Goal: Task Accomplishment & Management: Manage account settings

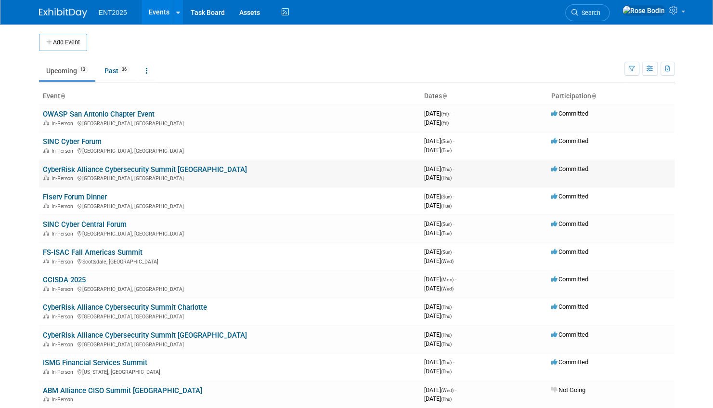
click at [193, 168] on link "CyberRisk Alliance Cybersecurity Summit [GEOGRAPHIC_DATA]" at bounding box center [145, 169] width 204 height 9
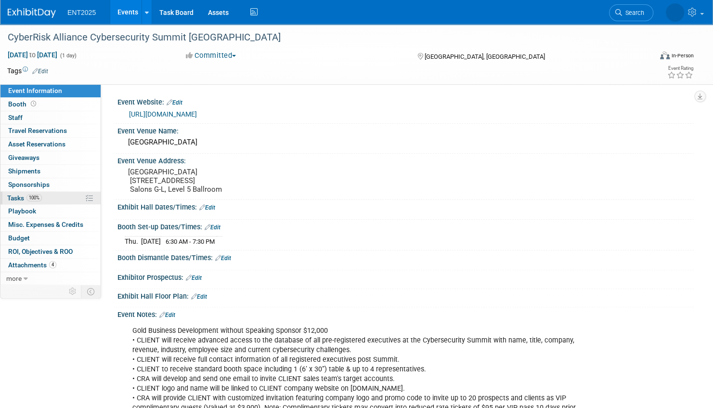
click at [54, 194] on link "100% Tasks 100%" at bounding box center [50, 198] width 100 height 13
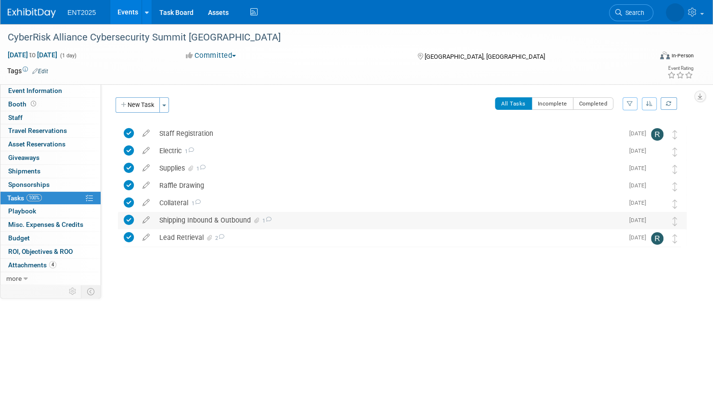
click at [311, 219] on div "Shipping Inbound & Outbound 1" at bounding box center [389, 220] width 469 height 16
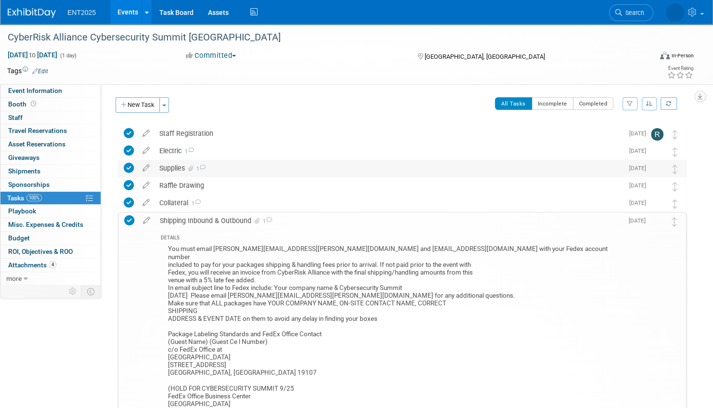
click at [321, 168] on div "Supplies 1" at bounding box center [389, 168] width 469 height 16
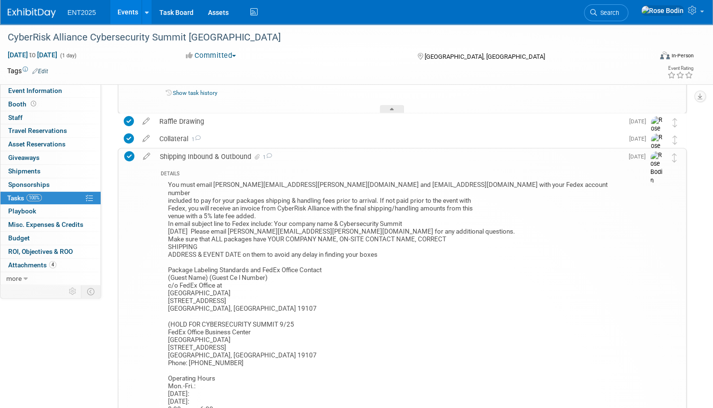
scroll to position [289, 0]
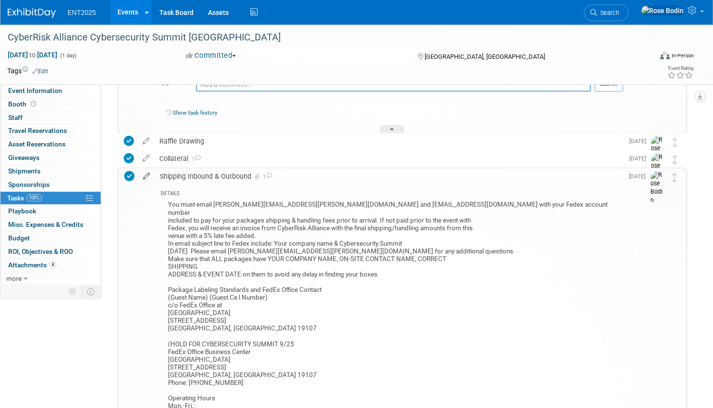
click at [147, 173] on icon at bounding box center [146, 174] width 17 height 12
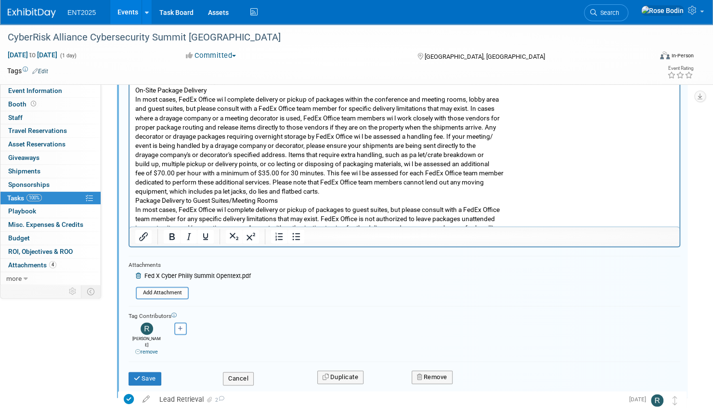
scroll to position [600, 0]
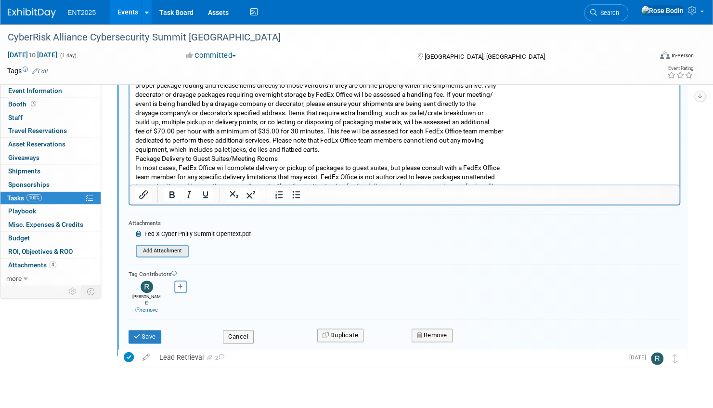
click at [166, 250] on input "file" at bounding box center [139, 251] width 98 height 11
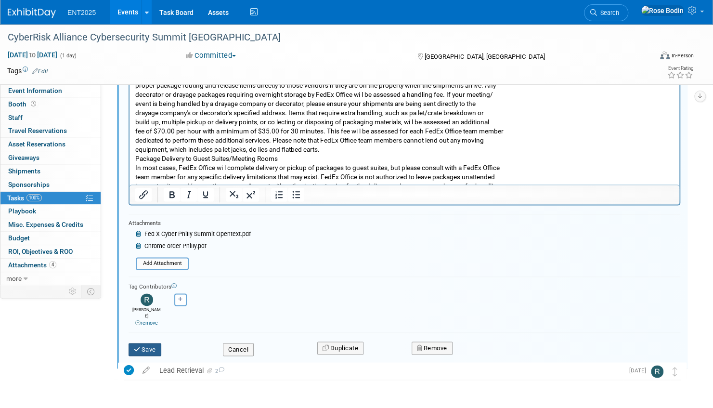
click at [152, 343] on button "Save" at bounding box center [145, 349] width 33 height 13
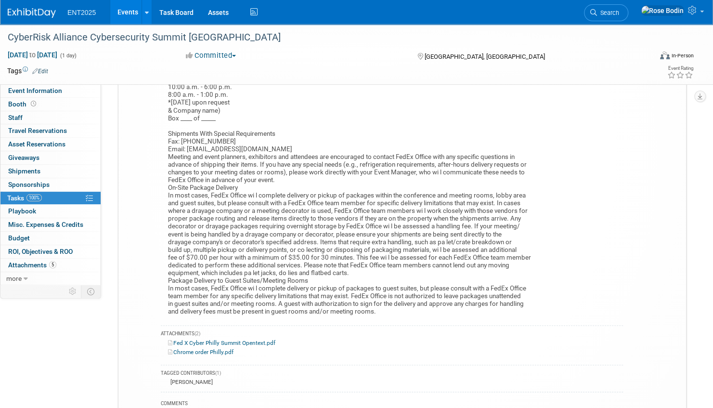
scroll to position [745, 0]
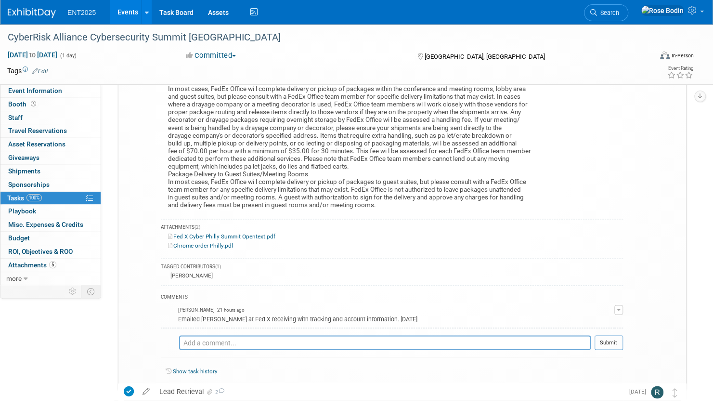
click at [392, 386] on icon at bounding box center [392, 389] width 4 height 6
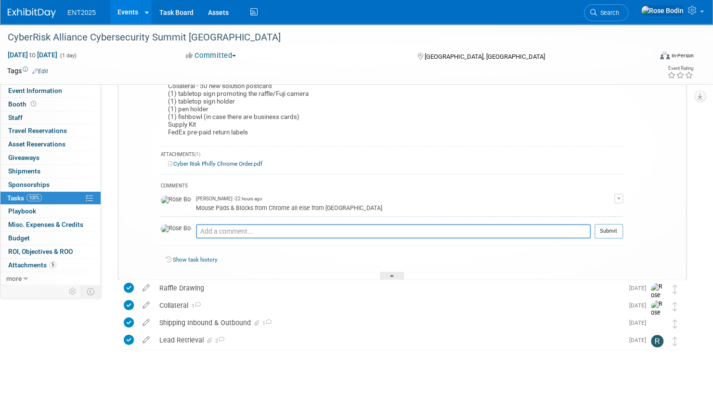
scroll to position [142, 0]
click at [393, 275] on icon at bounding box center [392, 278] width 4 height 6
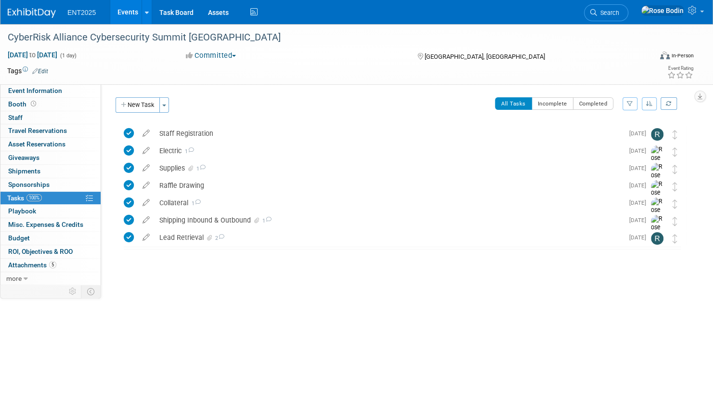
click at [121, 10] on link "Events" at bounding box center [127, 12] width 35 height 24
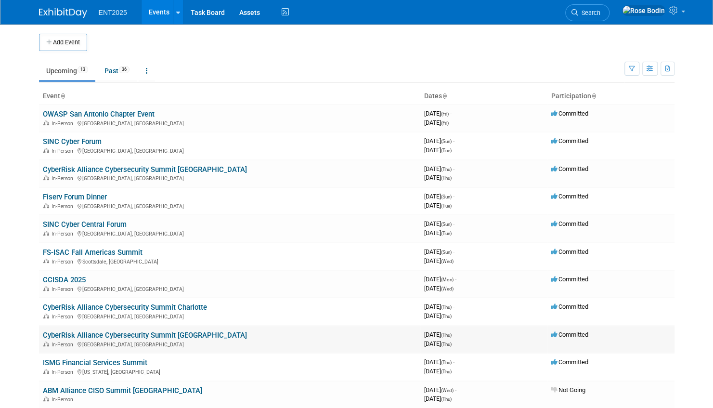
click at [180, 334] on link "CyberRisk Alliance Cybersecurity Summit [GEOGRAPHIC_DATA]" at bounding box center [145, 335] width 204 height 9
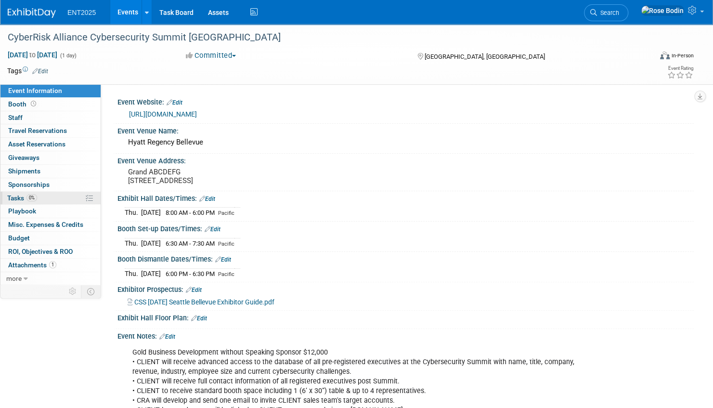
click at [64, 199] on link "0% Tasks 0%" at bounding box center [50, 198] width 100 height 13
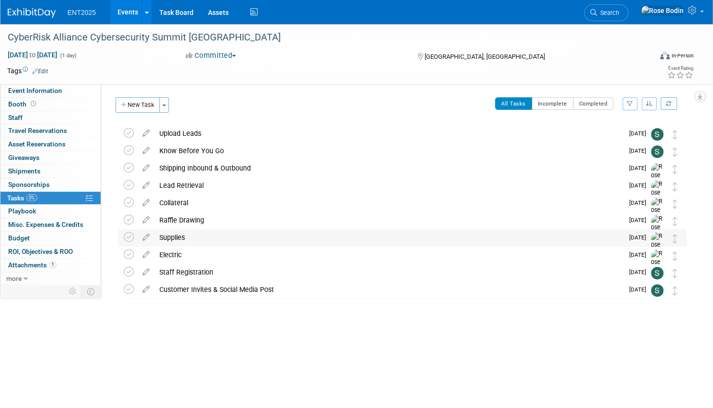
click at [229, 235] on div "Supplies" at bounding box center [389, 237] width 469 height 16
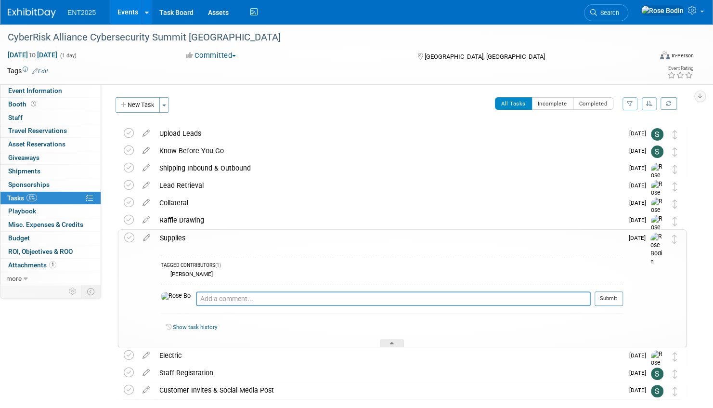
click at [229, 235] on div "Supplies" at bounding box center [389, 238] width 468 height 16
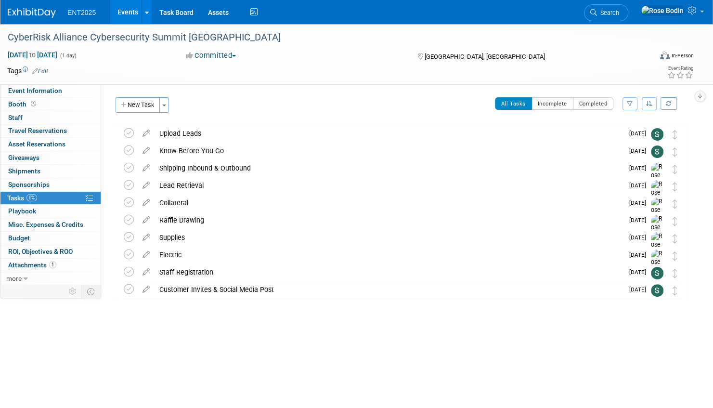
click at [132, 9] on link "Events" at bounding box center [127, 12] width 35 height 24
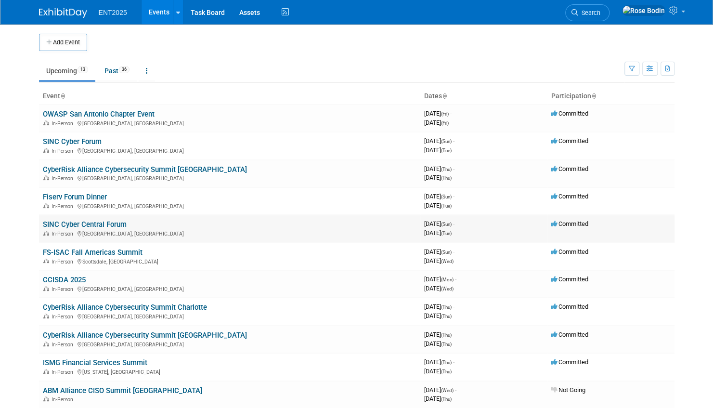
click at [113, 222] on link "SINC Cyber Central Forum" at bounding box center [85, 224] width 84 height 9
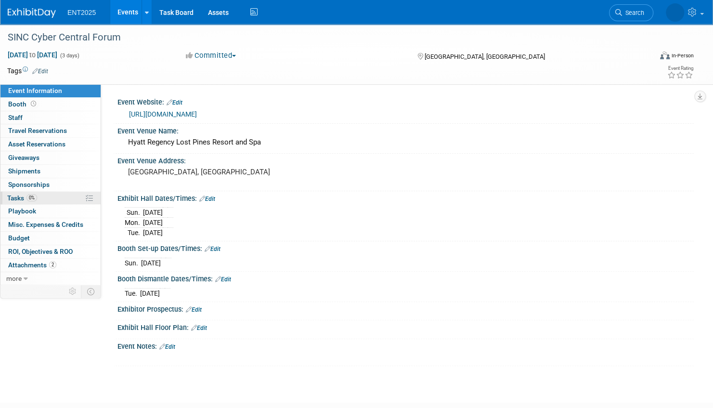
click at [73, 196] on link "0% Tasks 0%" at bounding box center [50, 198] width 100 height 13
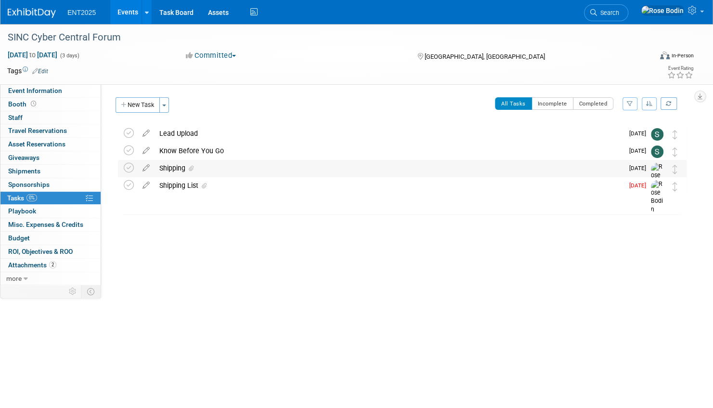
click at [255, 172] on div "Shipping" at bounding box center [389, 168] width 469 height 16
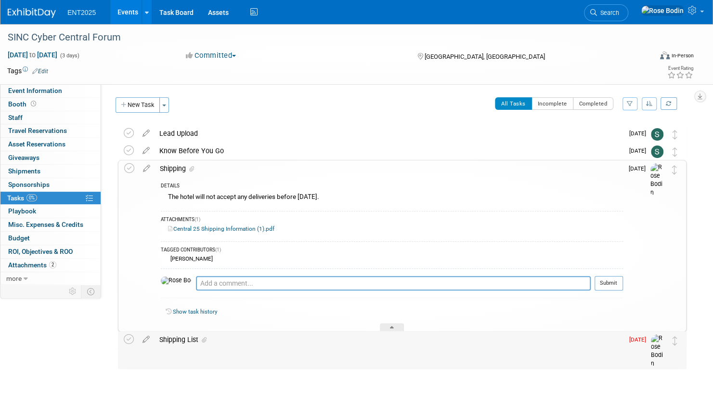
click at [392, 340] on div "Shipping List" at bounding box center [389, 339] width 469 height 16
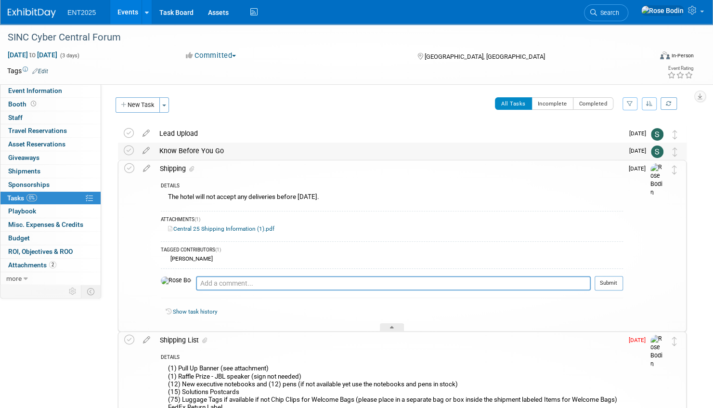
click at [350, 152] on div "Know Before You Go" at bounding box center [389, 150] width 469 height 16
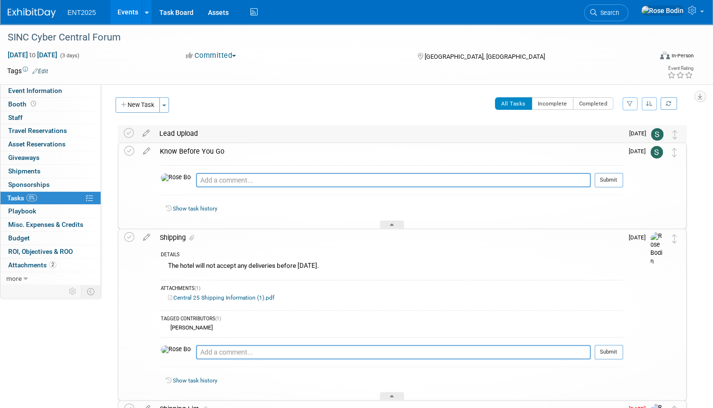
click at [353, 137] on div "Lead Upload" at bounding box center [389, 133] width 469 height 16
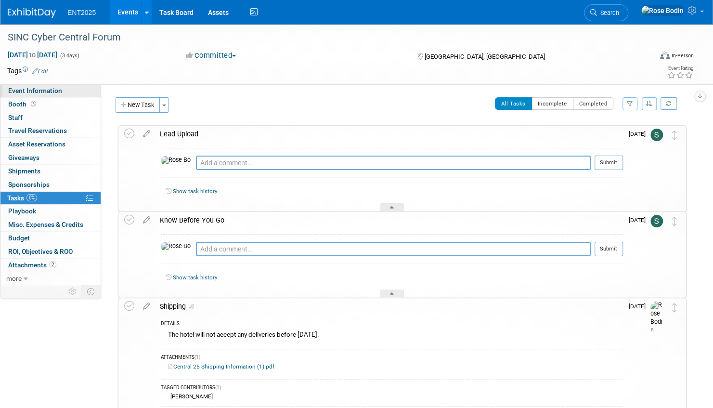
click at [80, 91] on link "Event Information" at bounding box center [50, 90] width 100 height 13
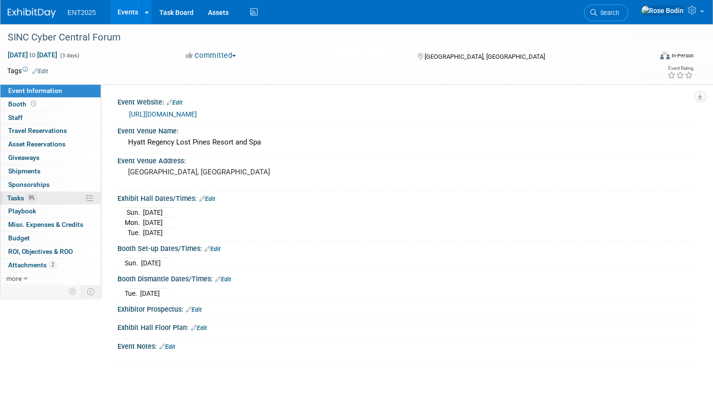
click at [60, 196] on link "0% Tasks 0%" at bounding box center [50, 198] width 100 height 13
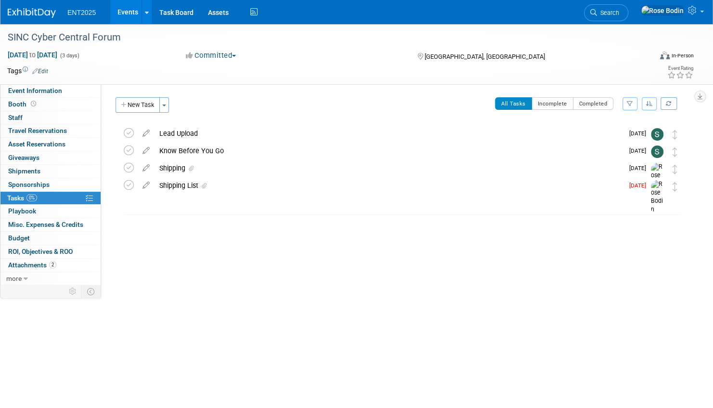
click at [437, 272] on div "Event Website: Edit https://sincusa.com/events/?category=forum Event Venue Name…" at bounding box center [397, 183] width 593 height 199
click at [122, 13] on link "Events" at bounding box center [127, 12] width 35 height 24
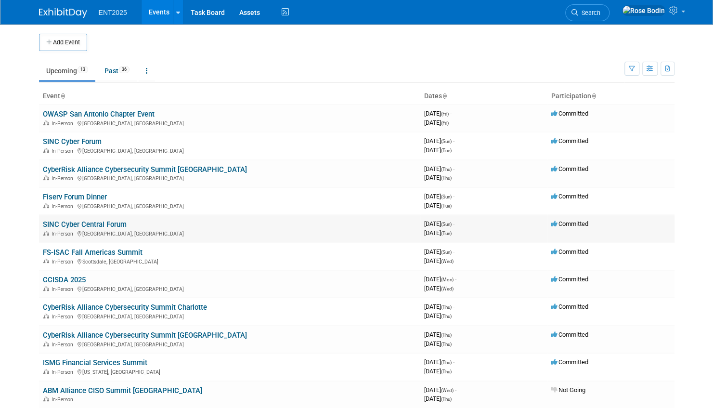
click at [91, 222] on link "SINC Cyber Central Forum" at bounding box center [85, 224] width 84 height 9
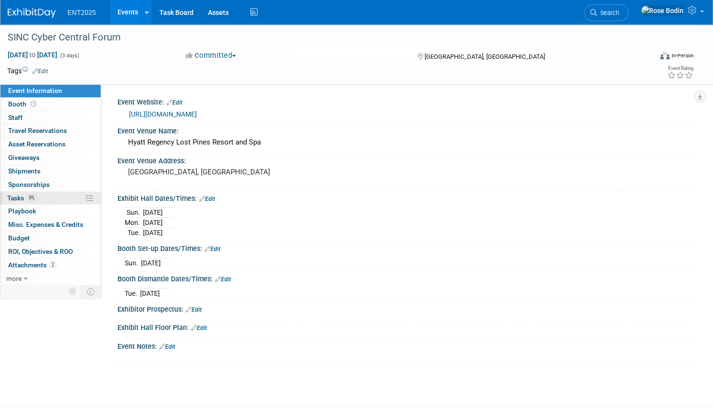
click at [71, 197] on link "0% Tasks 0%" at bounding box center [50, 198] width 100 height 13
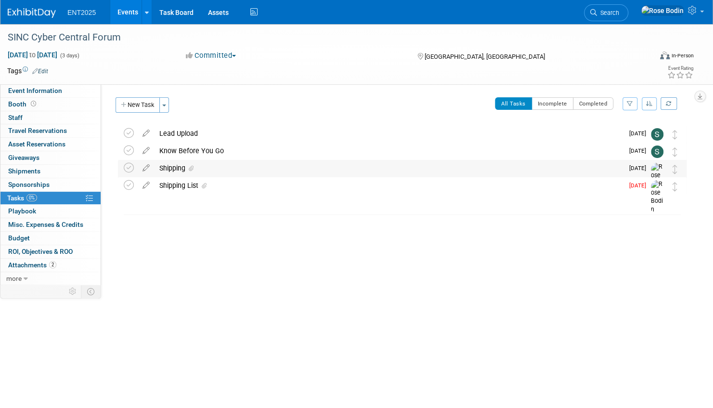
click at [236, 166] on div "Shipping" at bounding box center [389, 168] width 469 height 16
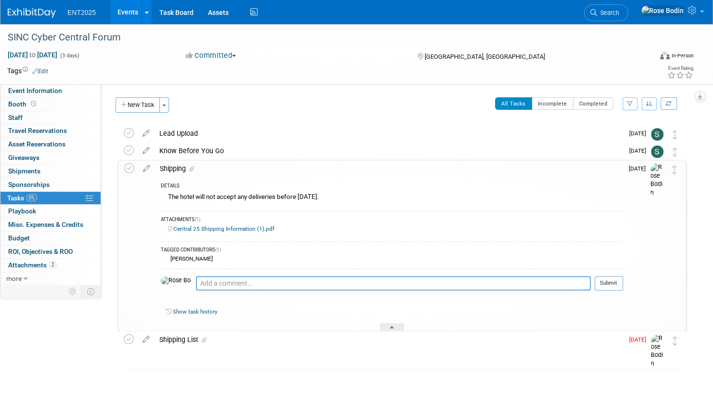
click at [240, 228] on link "Central 25 Shipping Information (1).pdf" at bounding box center [221, 228] width 106 height 7
click at [255, 339] on div "Shipping List" at bounding box center [389, 339] width 469 height 16
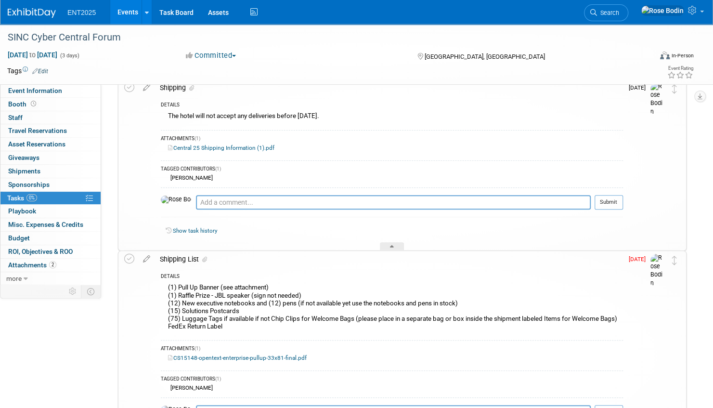
scroll to position [96, 0]
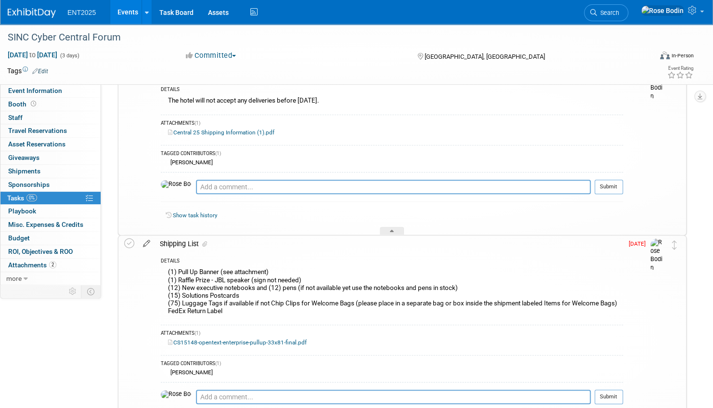
click at [146, 242] on icon at bounding box center [146, 241] width 17 height 12
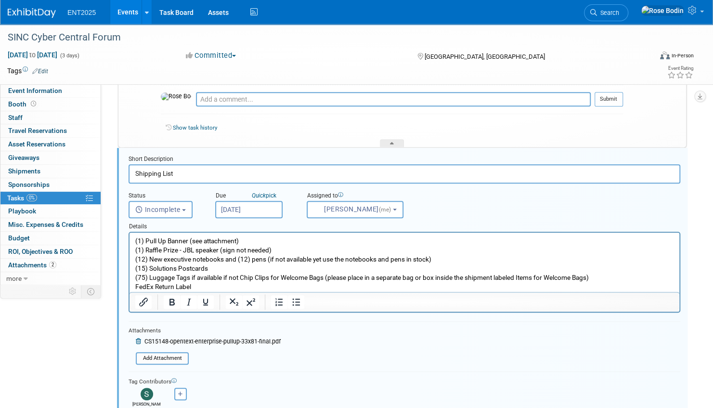
scroll to position [190, 0]
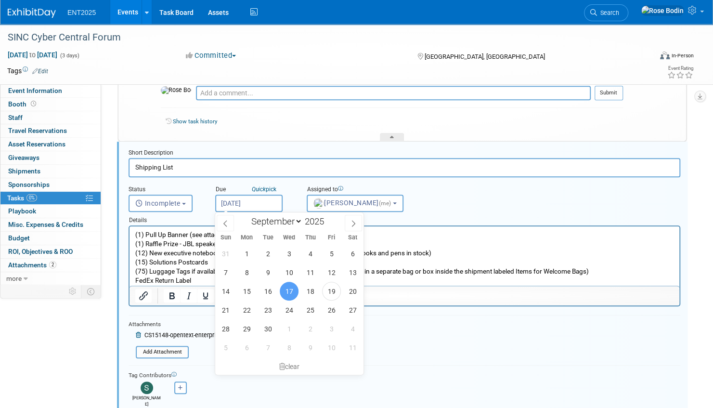
click at [272, 201] on input "Sep 17, 2025" at bounding box center [248, 202] width 67 height 17
click at [266, 307] on span "23" at bounding box center [268, 309] width 19 height 19
type input "Sep 23, 2025"
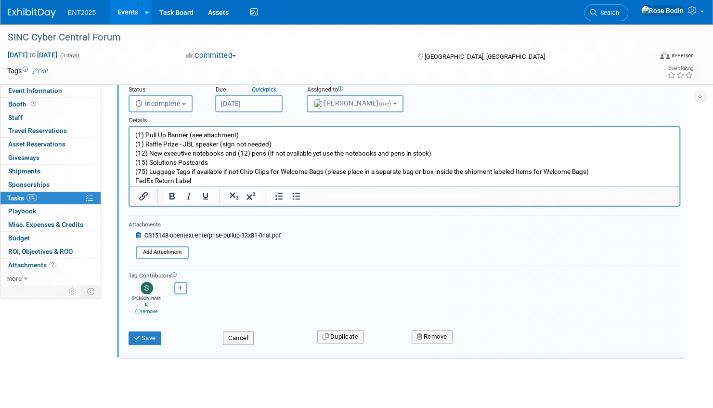
scroll to position [291, 0]
drag, startPoint x: 134, startPoint y: 168, endPoint x: 186, endPoint y: 175, distance: 52.8
click at [186, 175] on html "(1) Pull Up Banner (see attachment) (1) Raffle Prize - JBL speaker (sign not ne…" at bounding box center [404, 155] width 550 height 59
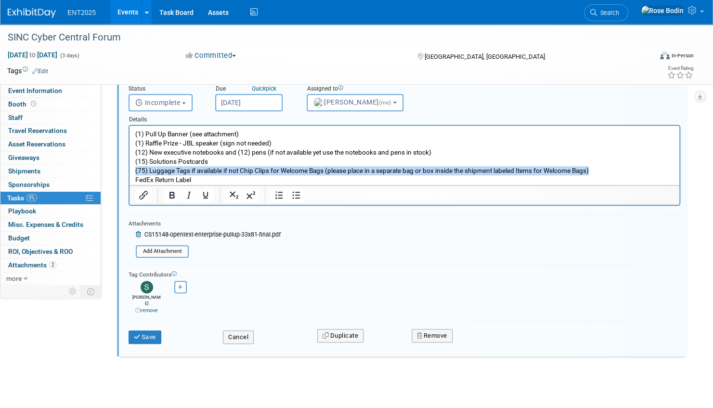
drag, startPoint x: 134, startPoint y: 168, endPoint x: 600, endPoint y: 170, distance: 466.0
click at [600, 170] on body "(1) Pull Up Banner (see attachment) (1) Raffle Prize - JBL speaker (sign not ne…" at bounding box center [405, 156] width 540 height 55
copy p "(75) Luggage Tags if available if not Chip Clips for Welcome Bags (please place…"
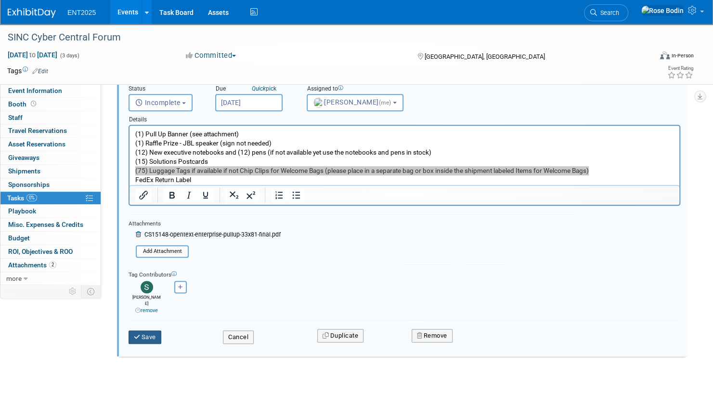
click at [148, 330] on button "Save" at bounding box center [145, 336] width 33 height 13
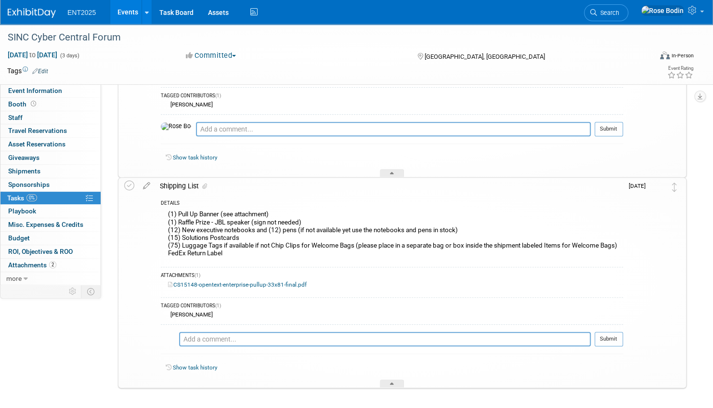
scroll to position [0, 0]
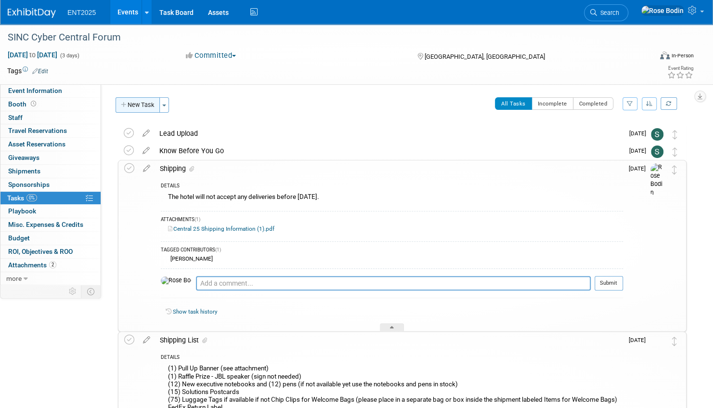
click at [141, 105] on button "New Task" at bounding box center [138, 104] width 44 height 15
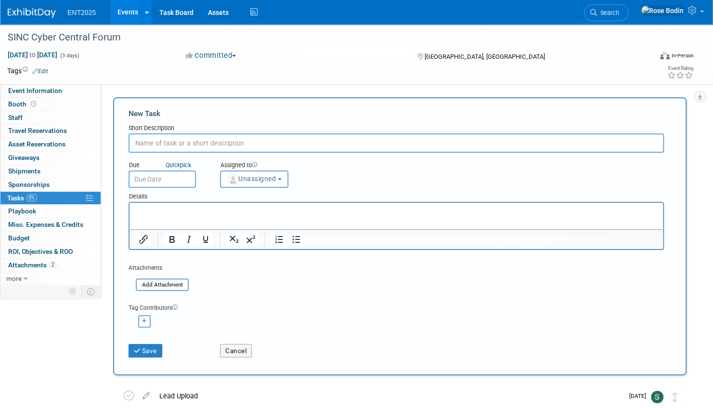
click at [160, 144] on input "text" at bounding box center [396, 142] width 535 height 19
type input "Attendee Bag Swag"
click at [150, 209] on p "Rich Text Area. Press ALT-0 for help." at bounding box center [396, 212] width 522 height 10
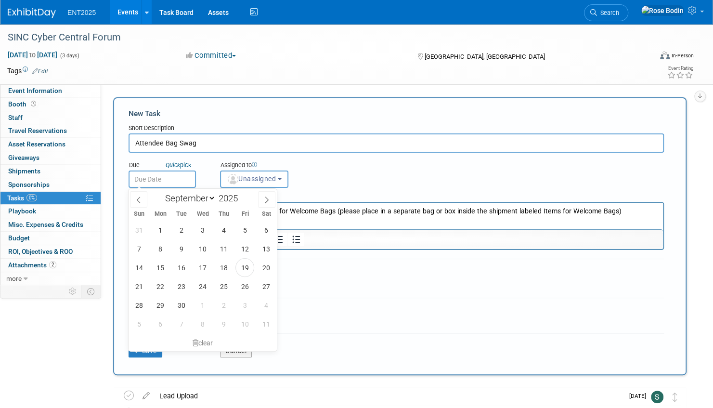
click at [166, 175] on input "text" at bounding box center [162, 178] width 67 height 17
click at [244, 266] on span "19" at bounding box center [244, 267] width 19 height 19
type input "Sep 19, 2025"
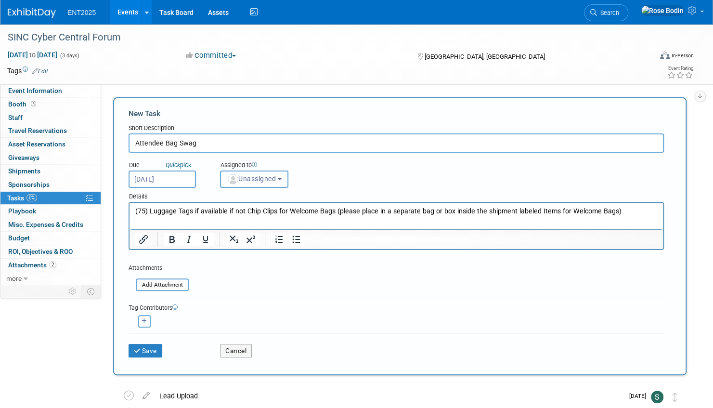
click at [263, 182] on span "Unassigned" at bounding box center [251, 179] width 49 height 8
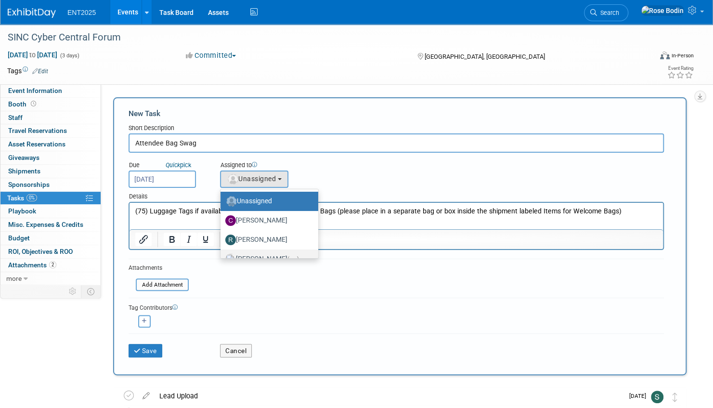
click at [259, 254] on label "Rose Bodin (me)" at bounding box center [266, 258] width 83 height 15
click at [222, 255] on input "Rose Bodin (me)" at bounding box center [219, 258] width 6 height 6
select select "fd414d53-3d64-4b99-a4d4-d4a7ab262892"
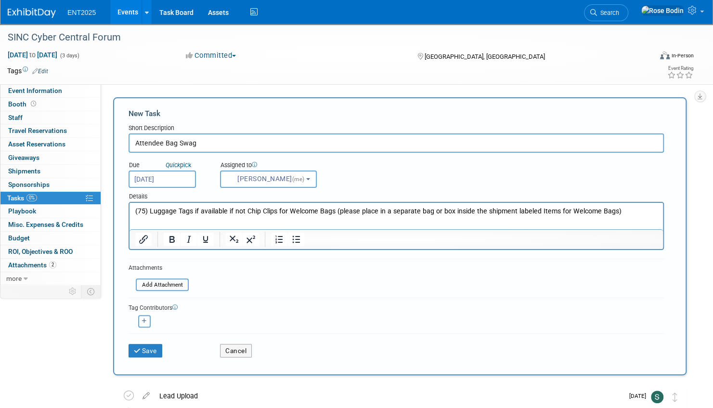
click at [143, 319] on icon "button" at bounding box center [144, 320] width 5 height 5
select select
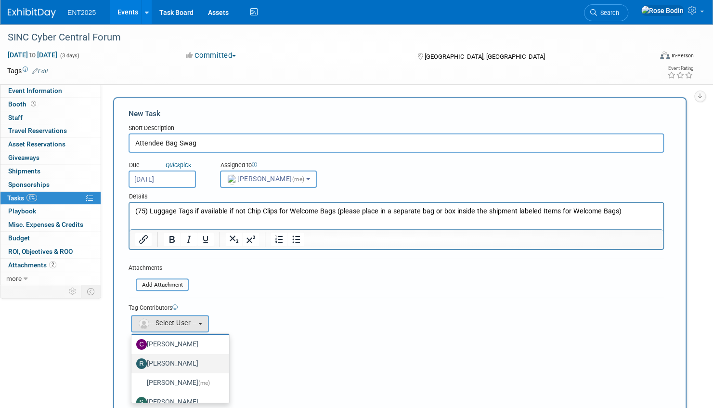
scroll to position [32, 0]
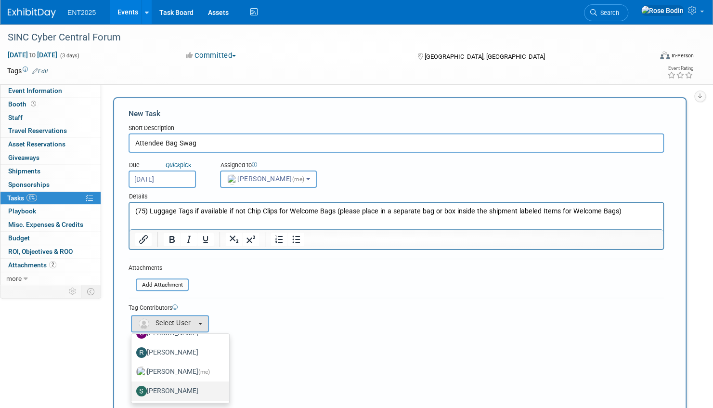
click at [174, 390] on label "Stephanie Silva" at bounding box center [177, 390] width 83 height 15
click at [133, 390] on input "Stephanie Silva" at bounding box center [130, 390] width 6 height 6
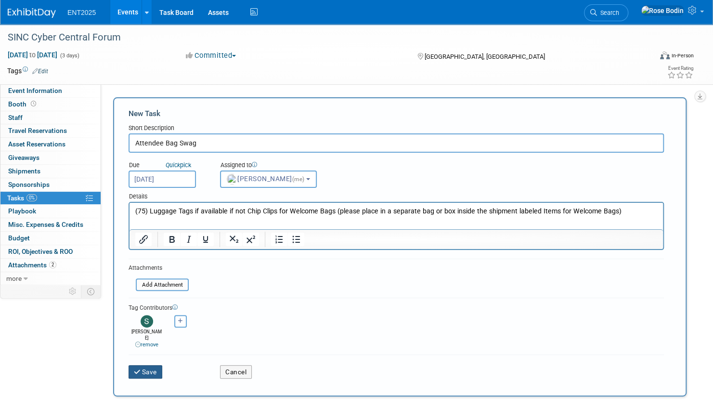
click at [151, 365] on button "Save" at bounding box center [146, 371] width 34 height 13
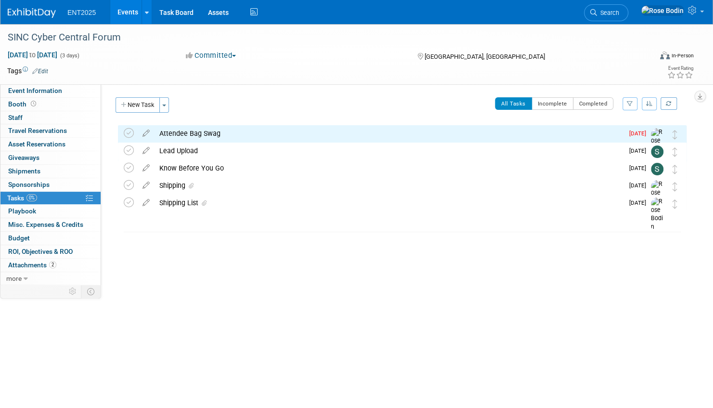
click at [253, 309] on div "SINC Cyber Central Forum Sep 28, 2025 to Sep 30, 2025 (3 days) Sep 28, 2025 to …" at bounding box center [356, 179] width 713 height 311
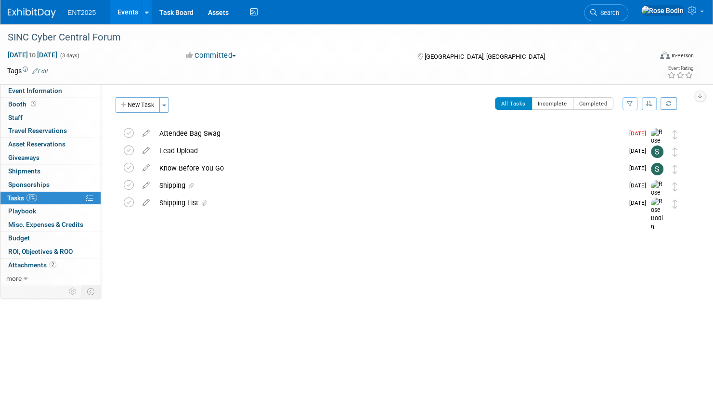
click at [131, 10] on link "Events" at bounding box center [127, 12] width 35 height 24
